Goal: Find contact information: Obtain details needed to contact an individual or organization

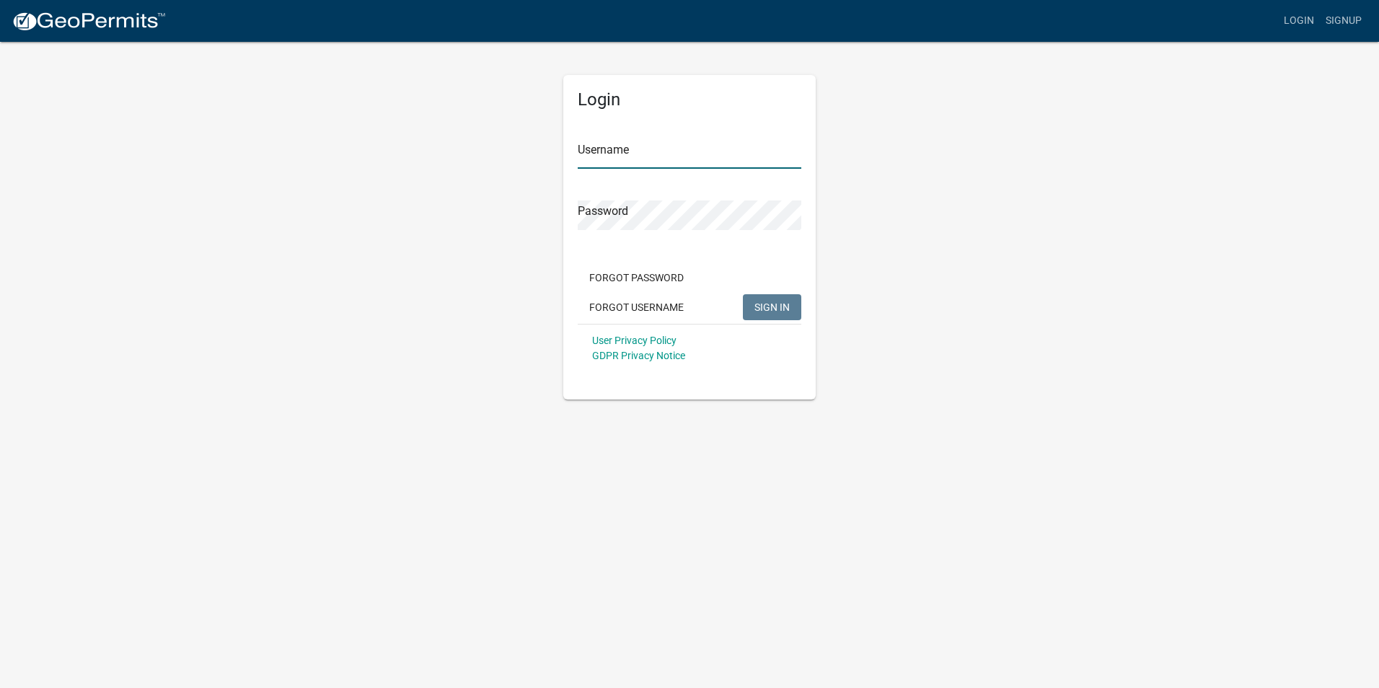
type input "Livinv"
click at [774, 303] on span "SIGN IN" at bounding box center [771, 307] width 35 height 12
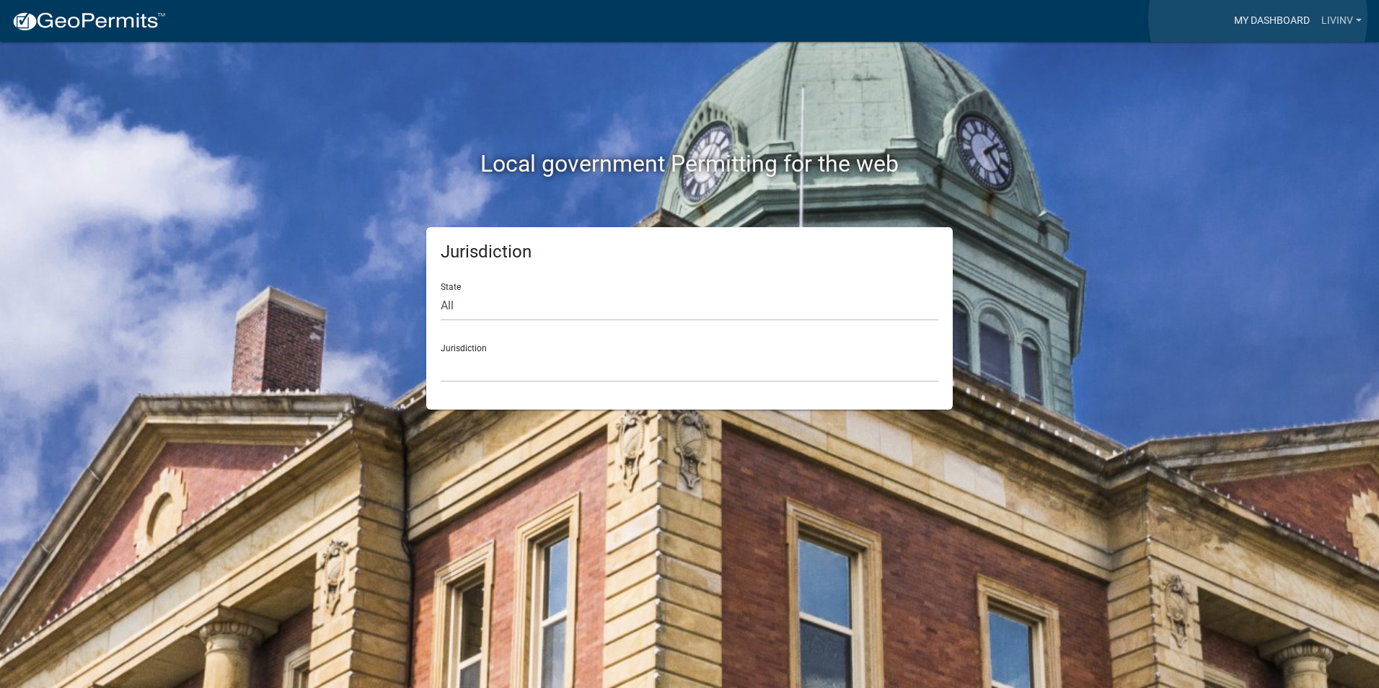
click at [1258, 17] on link "My Dashboard" at bounding box center [1271, 20] width 87 height 27
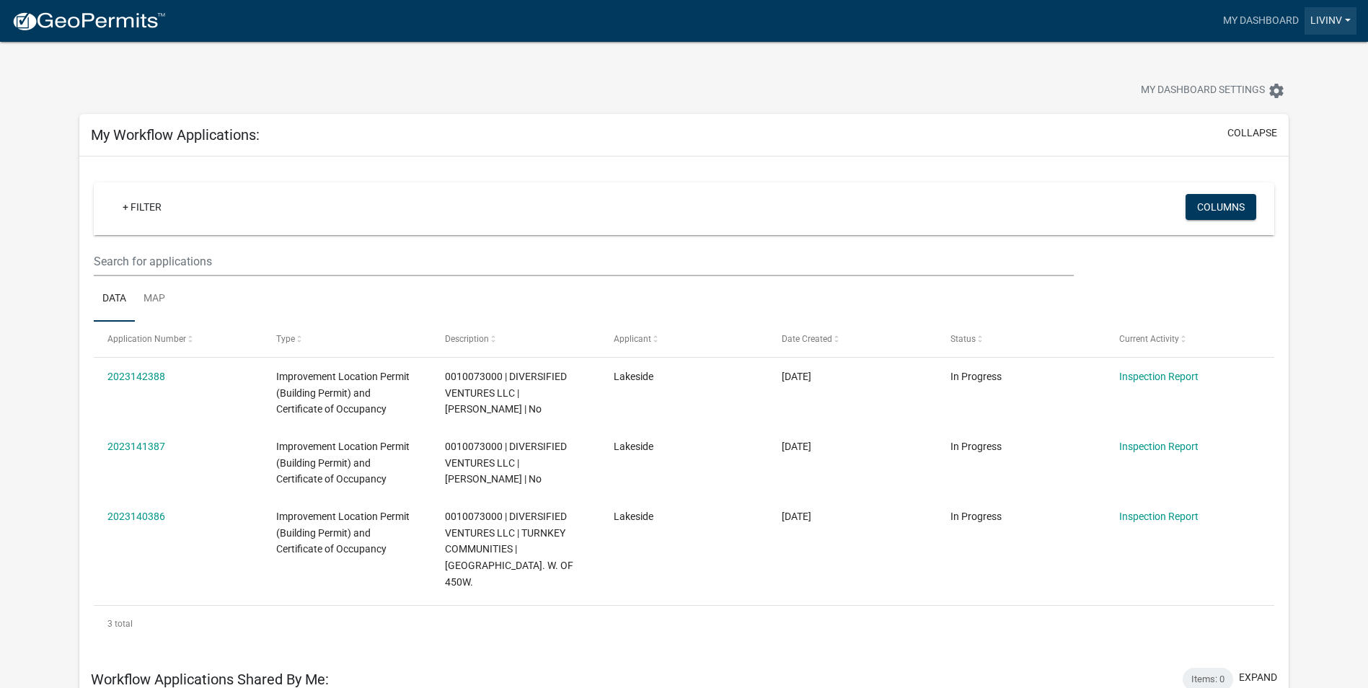
click at [1337, 13] on link "Livinv" at bounding box center [1330, 20] width 52 height 27
click at [1295, 56] on link "Account" at bounding box center [1298, 59] width 115 height 35
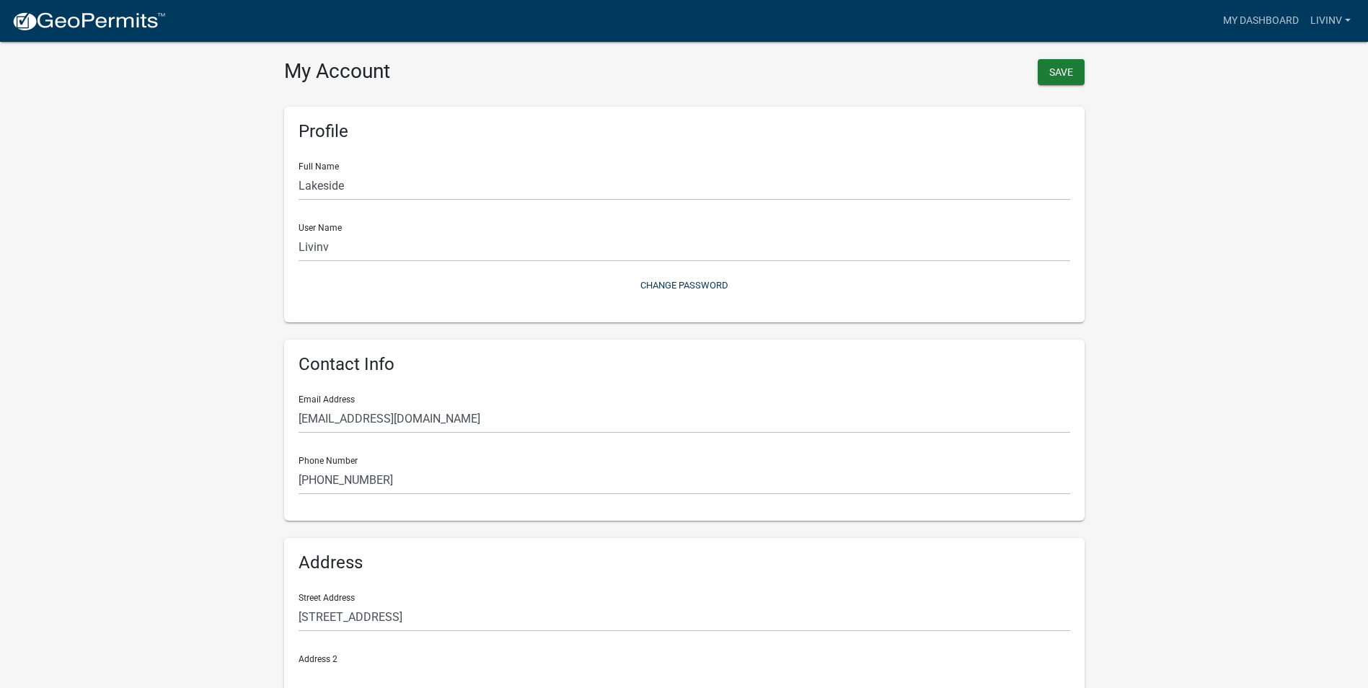
click at [136, 263] on wm-user-profile-view "more_horiz My Dashboard Livinv Account Logout My Account Save Profile Full Name…" at bounding box center [684, 428] width 1368 height 823
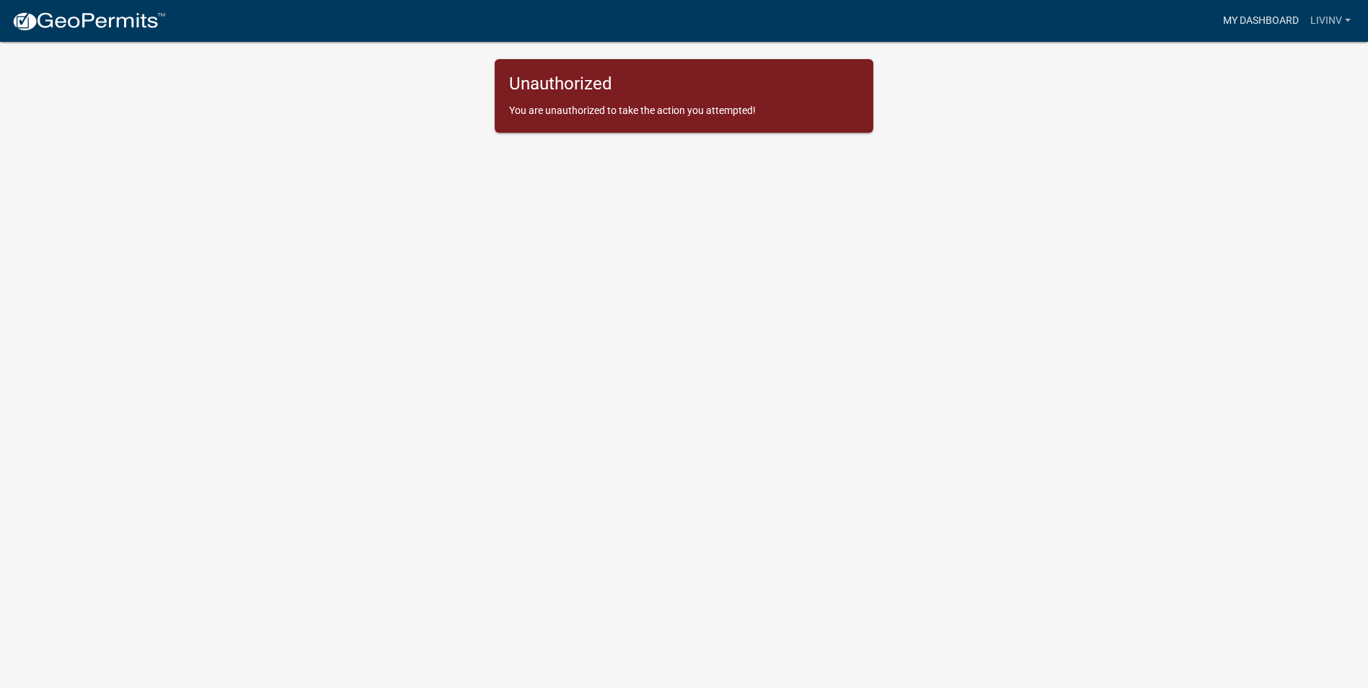
click at [1261, 20] on link "My Dashboard" at bounding box center [1260, 20] width 87 height 27
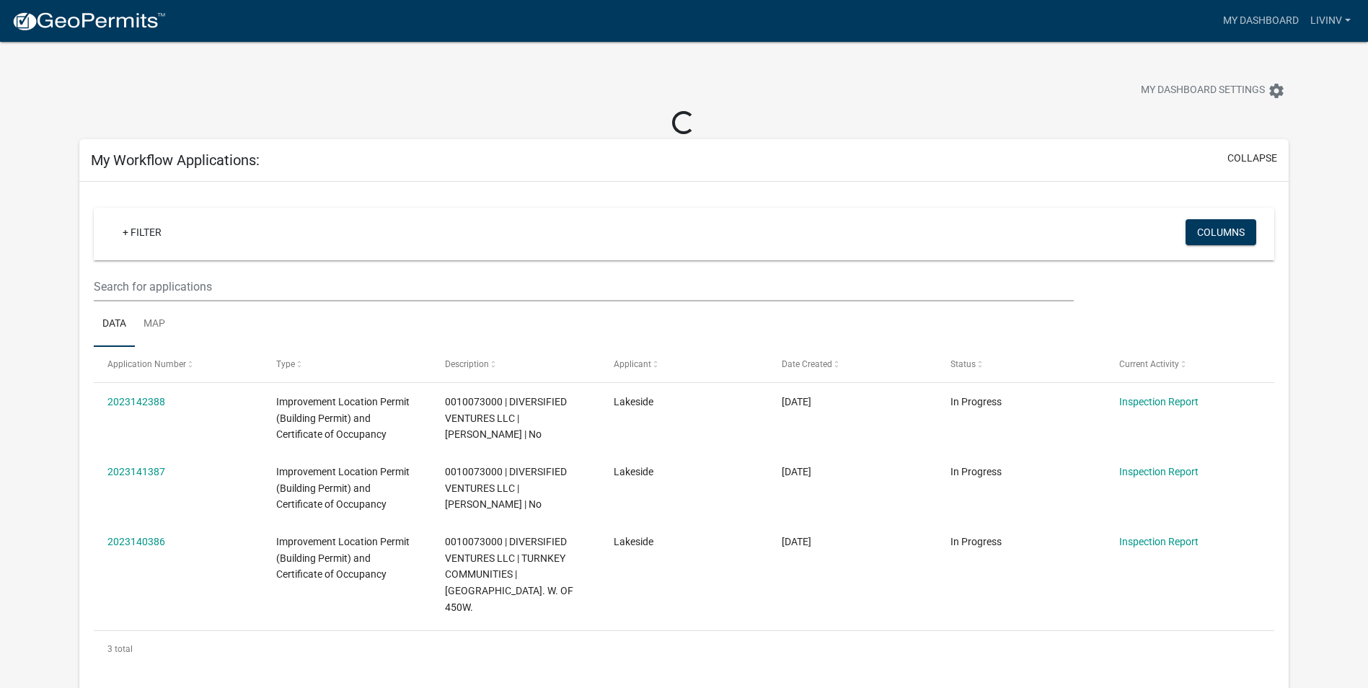
click at [542, 234] on div "+ Filter" at bounding box center [489, 234] width 779 height 30
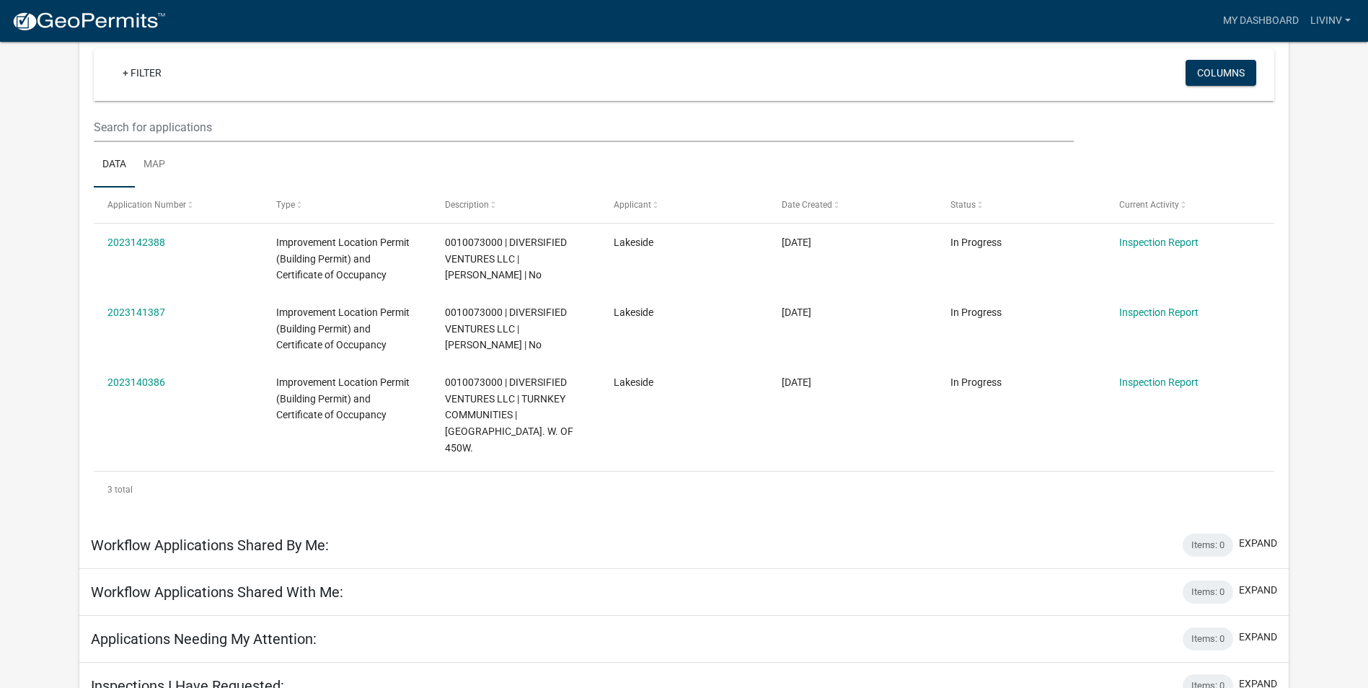
scroll to position [139, 0]
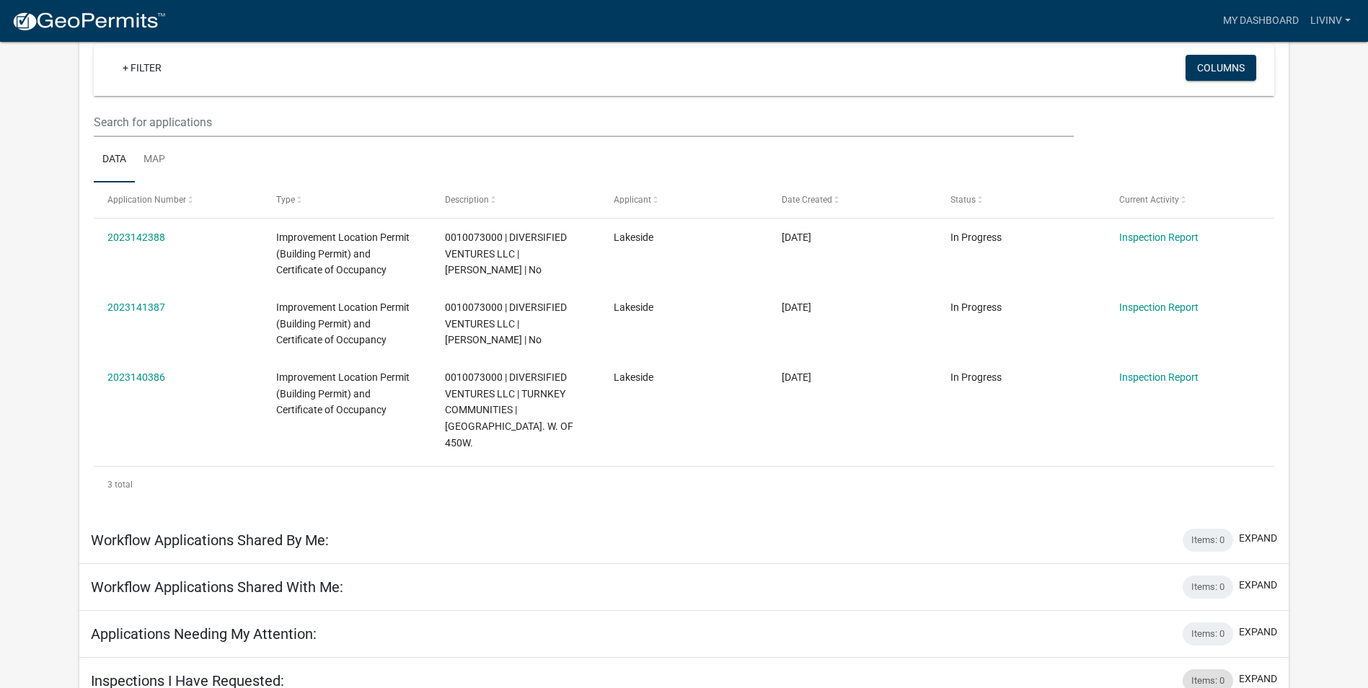
click at [1228, 669] on div "Items: 0" at bounding box center [1208, 680] width 50 height 23
click at [1262, 671] on button "expand" at bounding box center [1258, 678] width 38 height 15
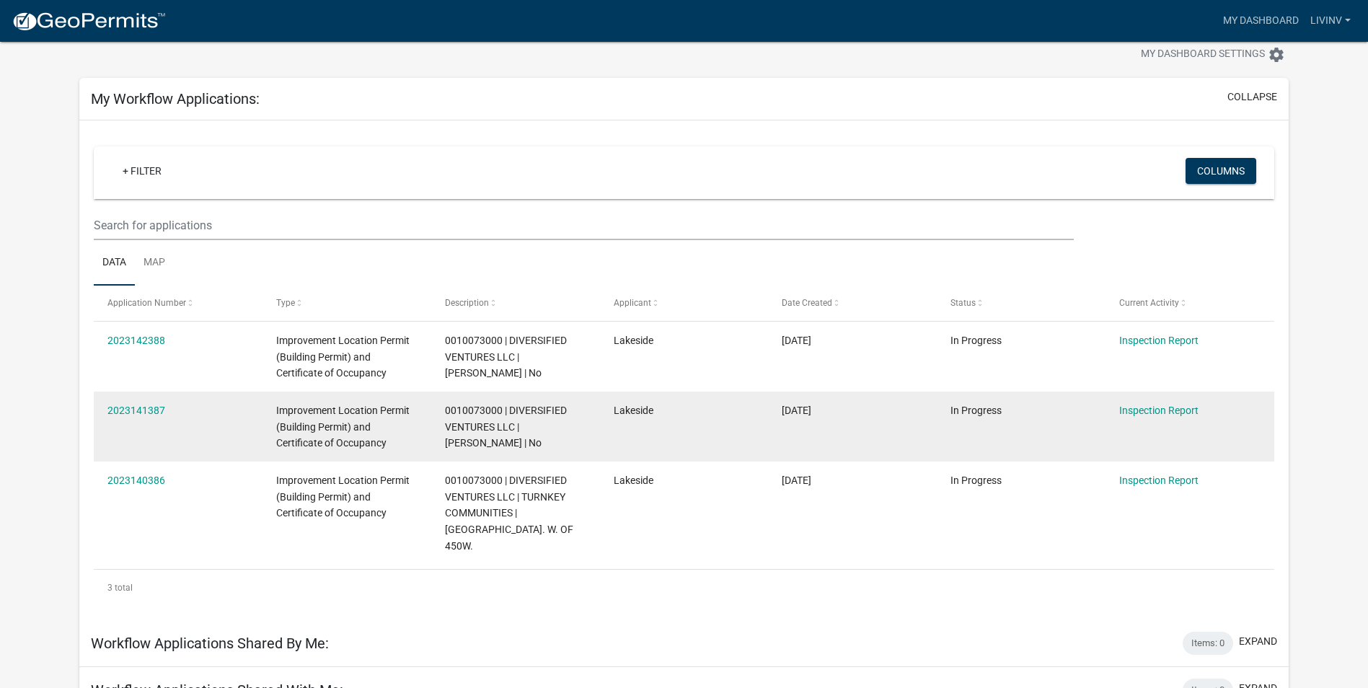
scroll to position [0, 0]
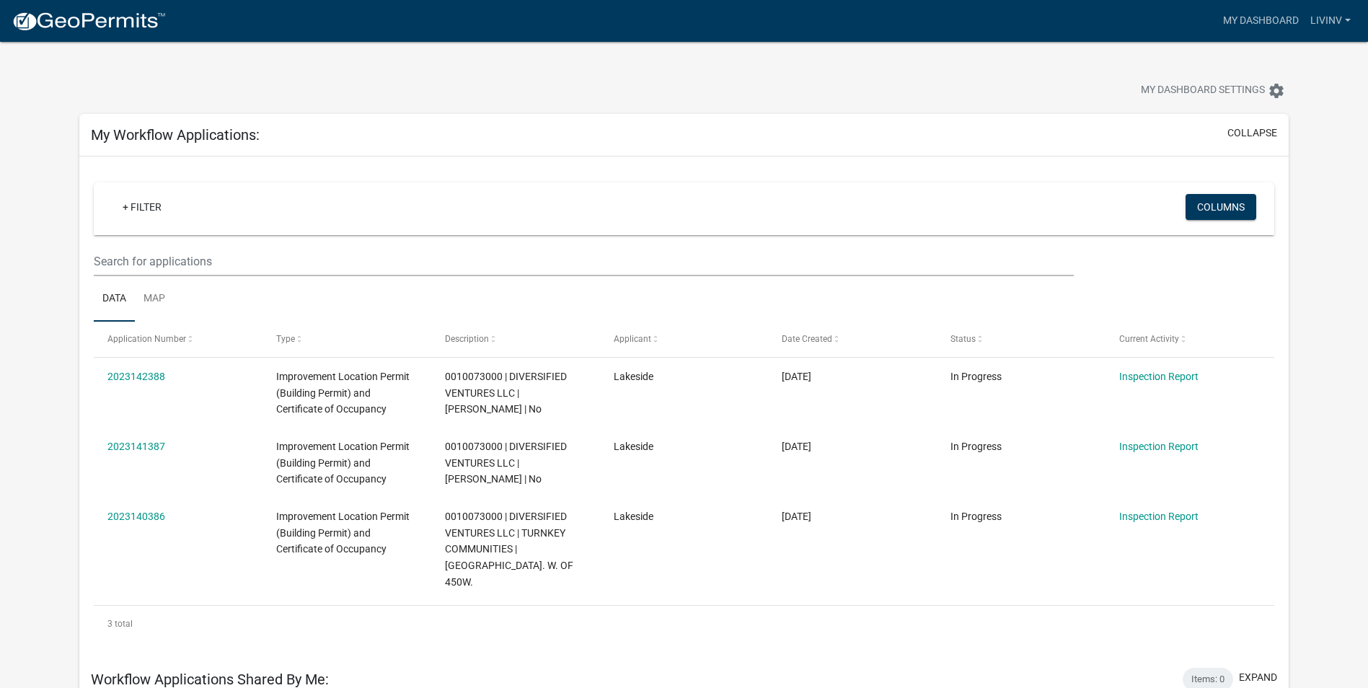
click at [1057, 83] on div "My Dashboard Settings settings" at bounding box center [1043, 92] width 513 height 32
click at [79, 21] on img at bounding box center [89, 22] width 154 height 22
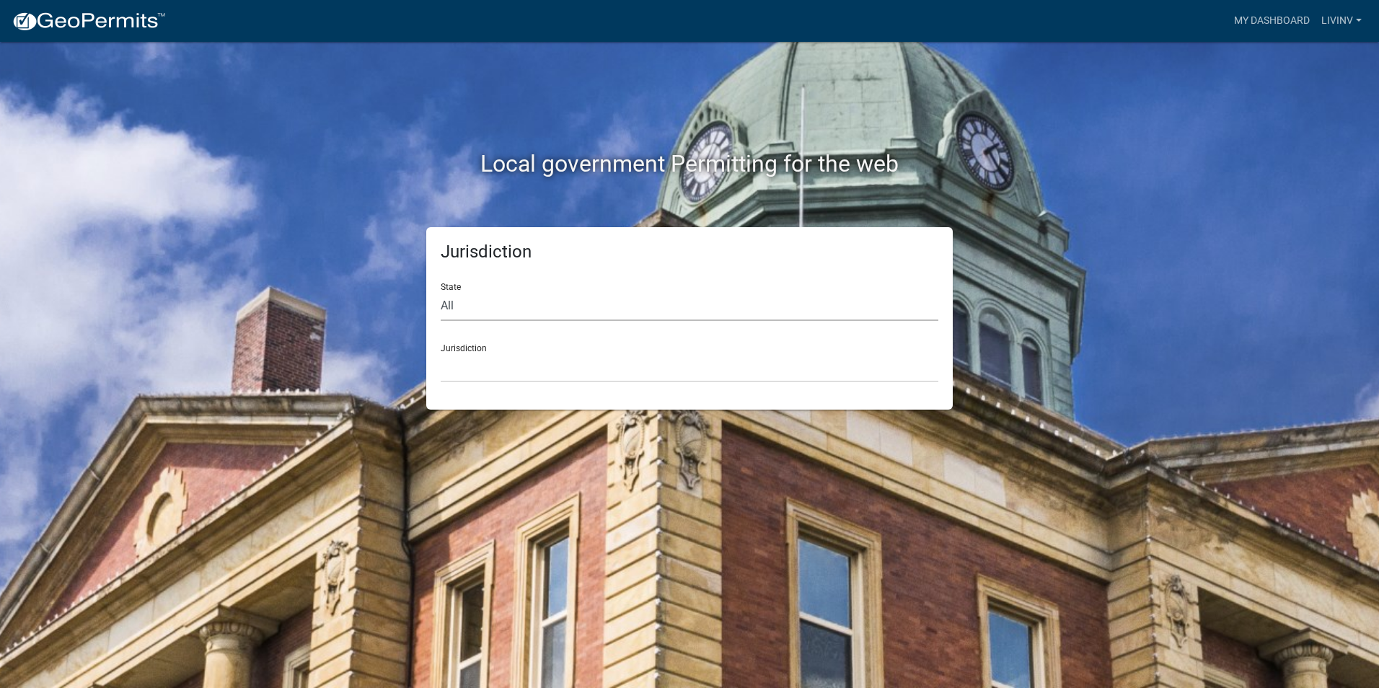
click at [510, 314] on select "All Colorado Georgia Indiana Iowa Kansas Minnesota Ohio South Carolina Wisconsin" at bounding box center [690, 306] width 498 height 30
select select "[US_STATE]"
click at [441, 291] on select "All Colorado Georgia Indiana Iowa Kansas Minnesota Ohio South Carolina Wisconsin" at bounding box center [690, 306] width 498 height 30
click at [492, 359] on select "City of Charlestown, Indiana City of Jeffersonville, Indiana City of Logansport…" at bounding box center [690, 368] width 498 height 30
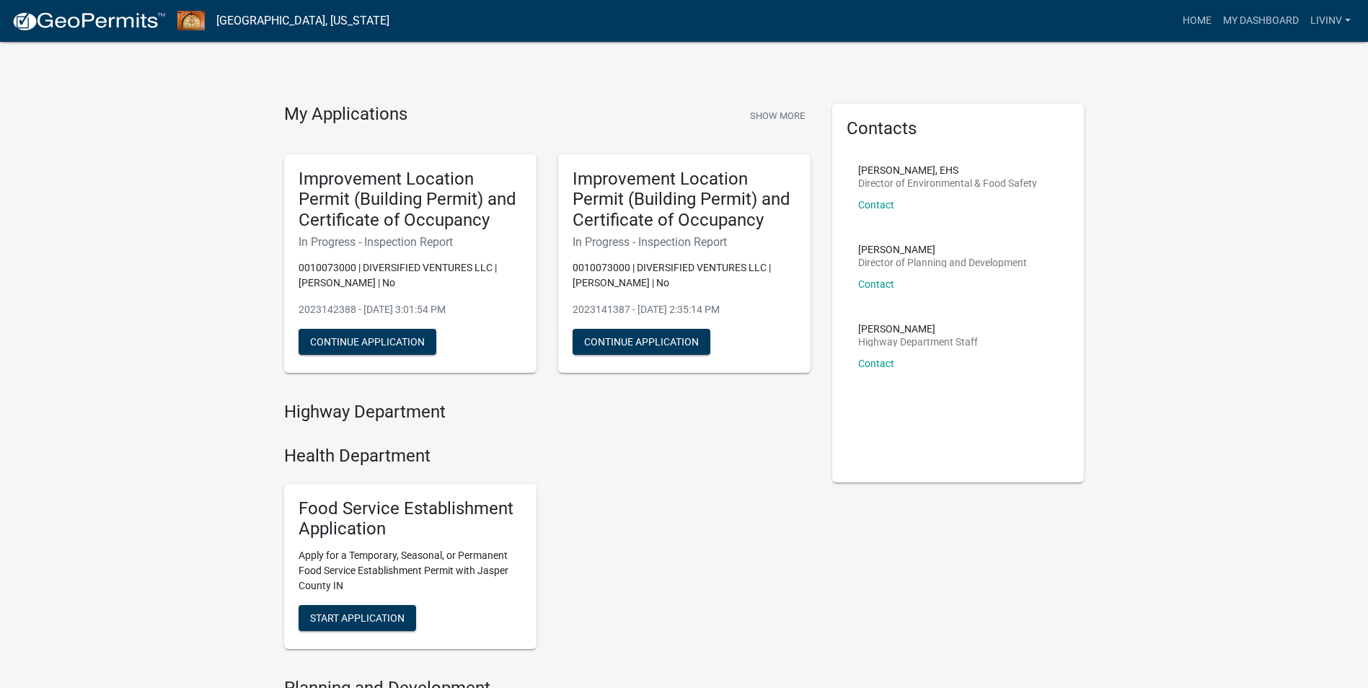
click at [696, 450] on h4 "Health Department" at bounding box center [547, 456] width 526 height 21
drag, startPoint x: 367, startPoint y: 342, endPoint x: 650, endPoint y: 436, distance: 298.5
click at [498, 286] on div "Improvement Location Permit (Building Permit) and Certificate of Occupancy In P…" at bounding box center [410, 263] width 252 height 219
click at [1198, 22] on link "Home" at bounding box center [1197, 20] width 40 height 27
click at [873, 287] on link "Contact" at bounding box center [876, 284] width 36 height 12
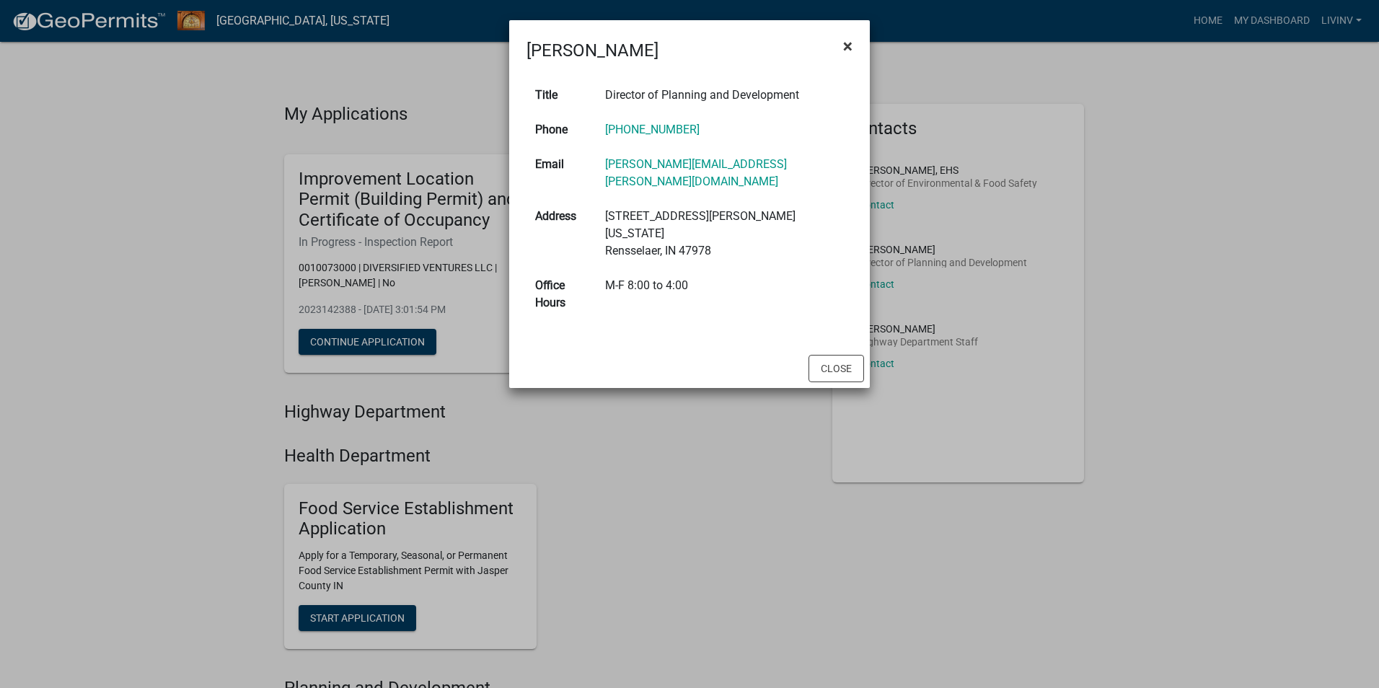
click at [850, 40] on span "×" at bounding box center [847, 46] width 9 height 20
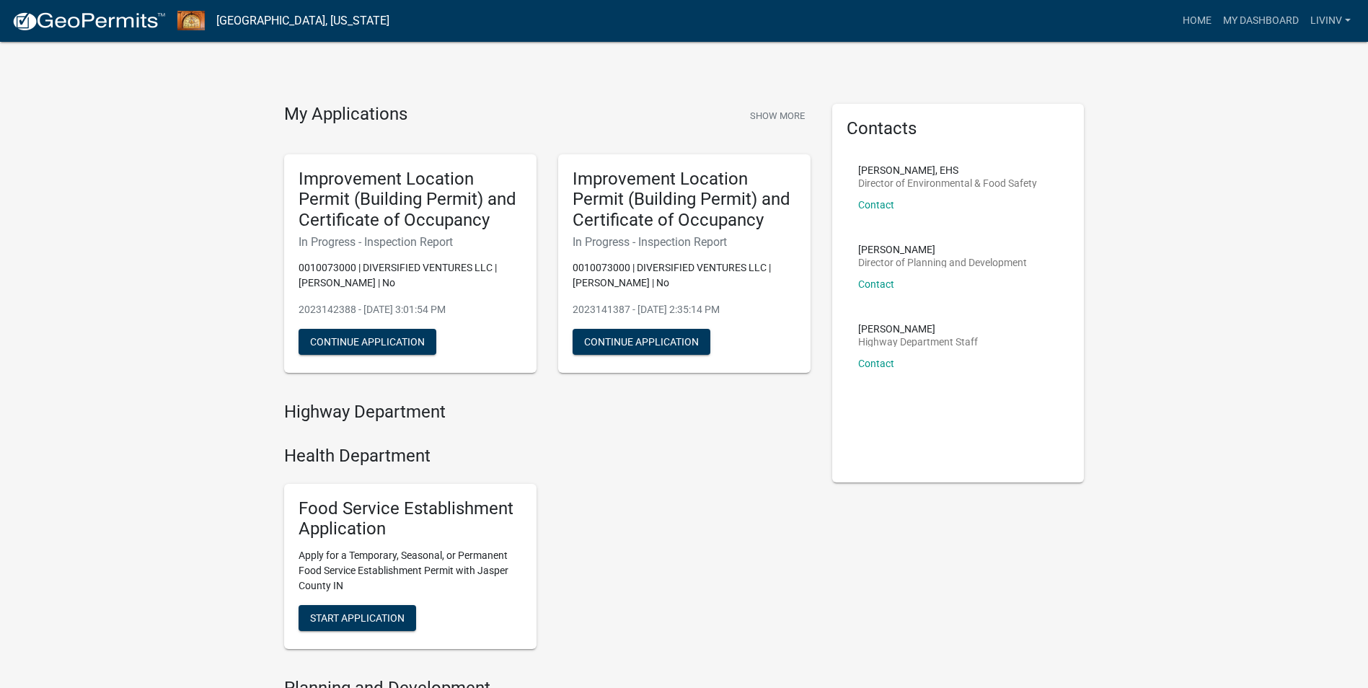
click at [1278, 314] on div "My Applications Show More Improvement Location Permit (Building Permit) and Cer…" at bounding box center [684, 610] width 1368 height 1221
click at [879, 281] on link "Contact" at bounding box center [876, 284] width 36 height 12
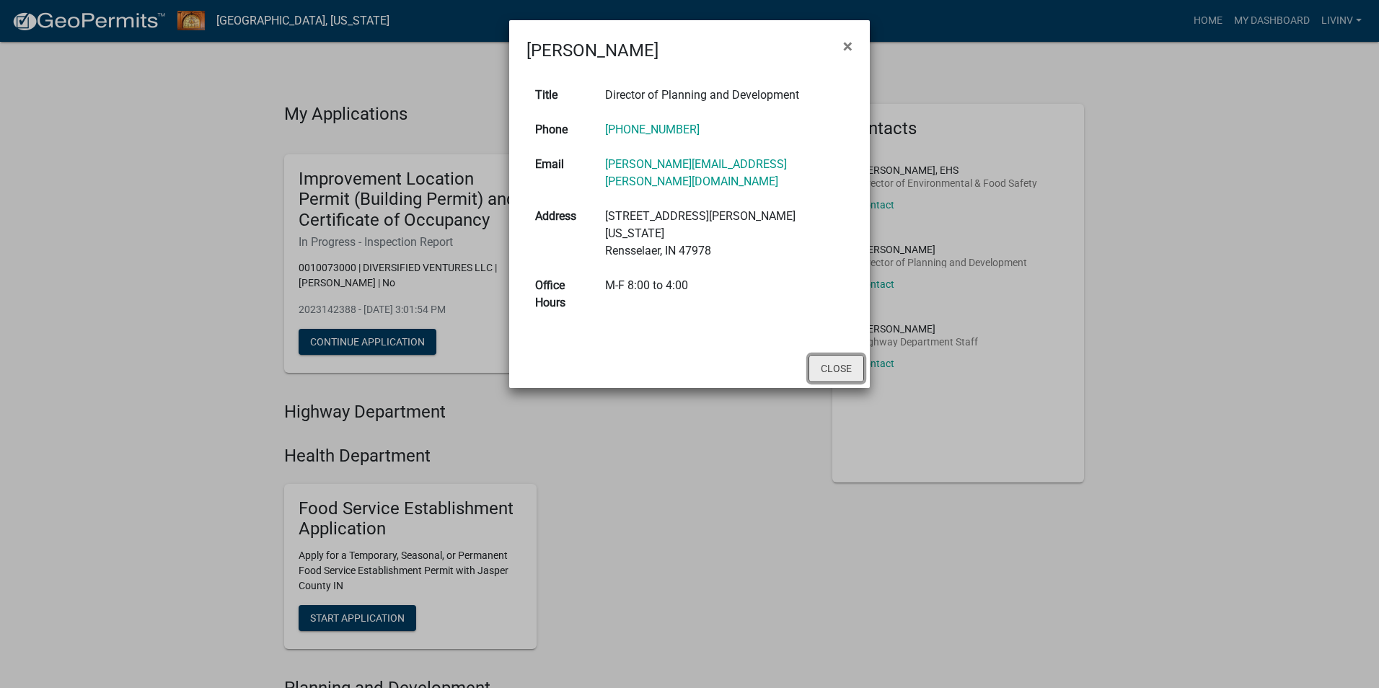
click at [832, 355] on button "Close" at bounding box center [836, 368] width 56 height 27
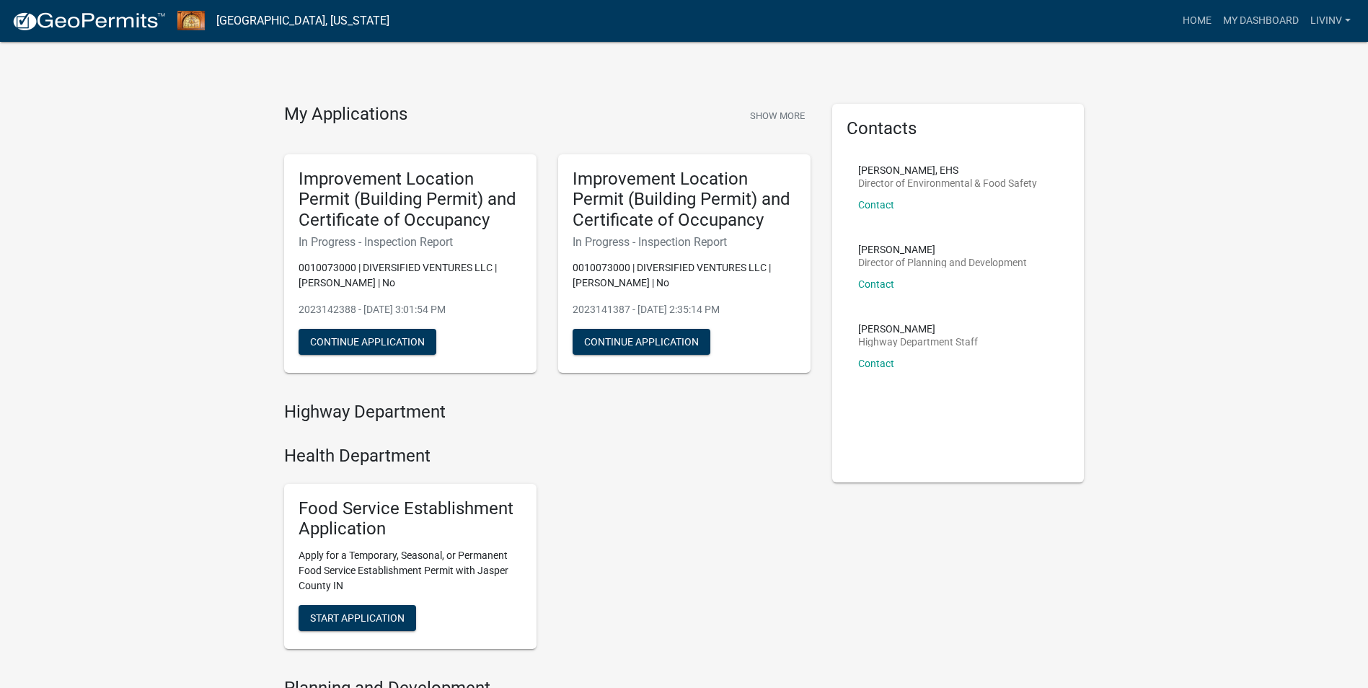
click at [220, 227] on div "My Applications Show More Improvement Location Permit (Building Permit) and Cer…" at bounding box center [684, 610] width 1368 height 1221
click at [1217, 506] on div "My Applications Show More Improvement Location Permit (Building Permit) and Cer…" at bounding box center [684, 610] width 1368 height 1221
click at [151, 322] on div "My Applications Show More Improvement Location Permit (Building Permit) and Cer…" at bounding box center [684, 610] width 1368 height 1221
click at [503, 92] on div "My Applications Show More Improvement Location Permit (Building Permit) and Cer…" at bounding box center [684, 610] width 1368 height 1221
